Goal: Browse casually

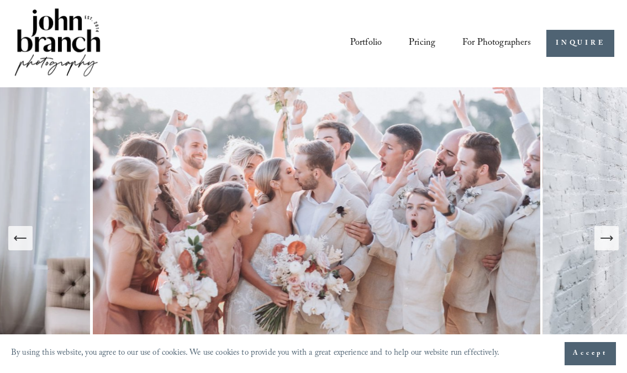
click at [369, 45] on link "Portfolio" at bounding box center [366, 43] width 32 height 19
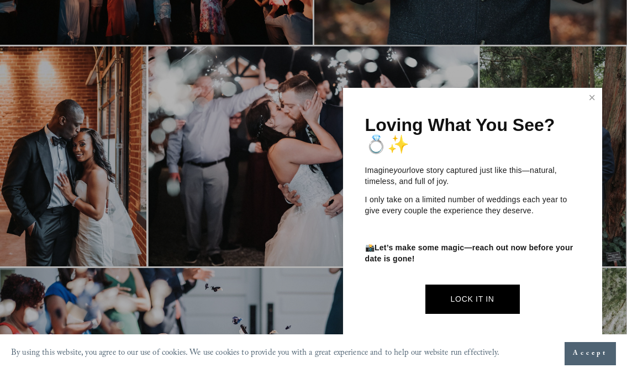
scroll to position [3327, 0]
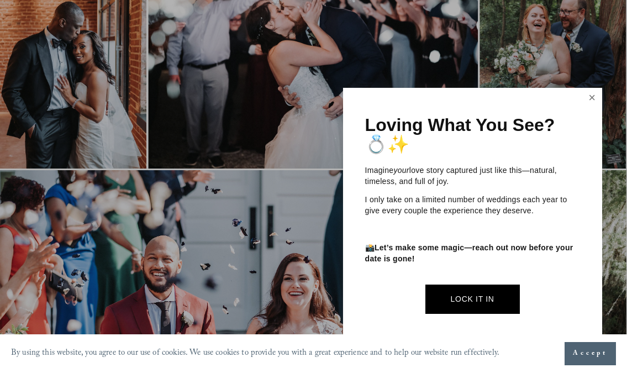
click at [590, 98] on link "Close" at bounding box center [592, 99] width 17 height 18
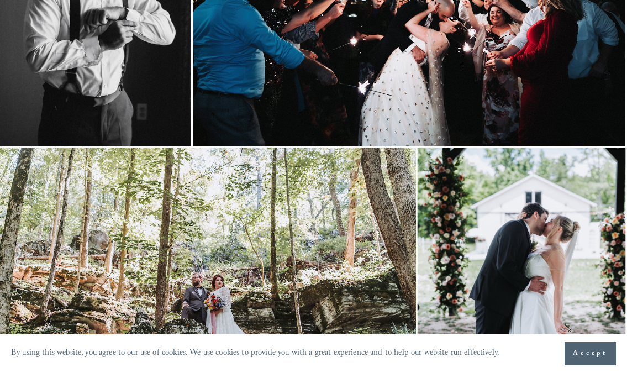
scroll to position [4140, 1]
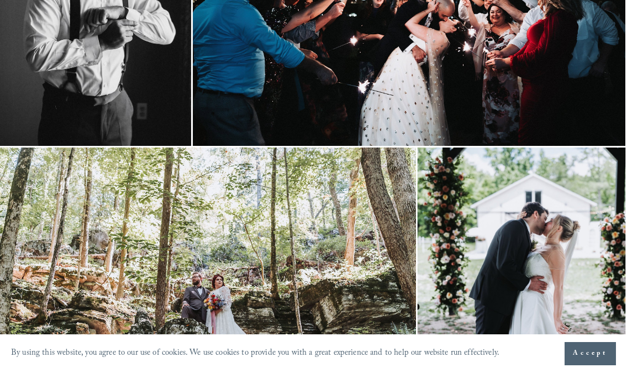
click at [589, 348] on span "Accept" at bounding box center [590, 353] width 35 height 11
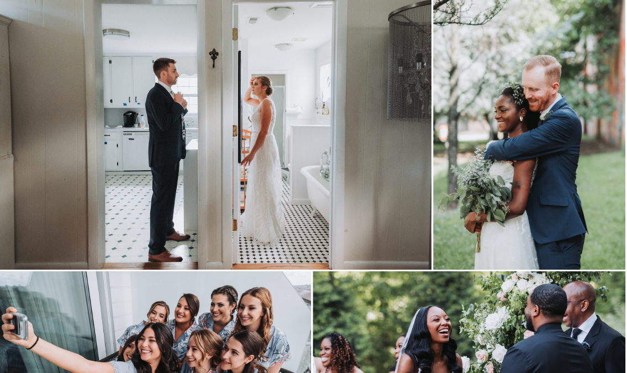
scroll to position [0, 1]
